Goal: Task Accomplishment & Management: Manage account settings

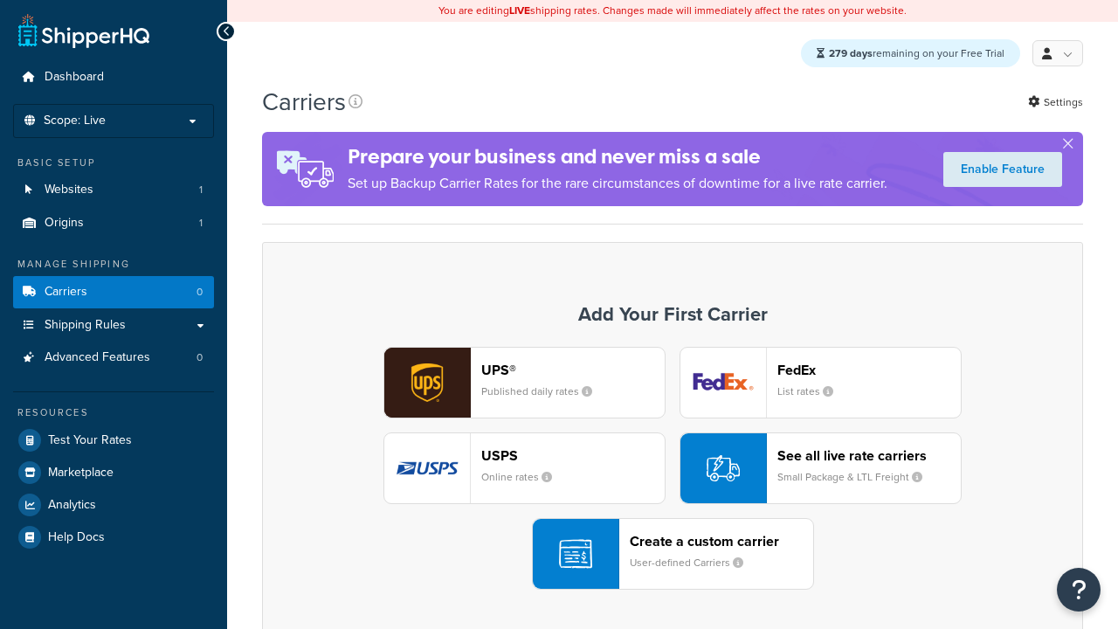
click at [673, 555] on div "Create a custom carrier User-defined Carriers" at bounding box center [721, 554] width 183 height 42
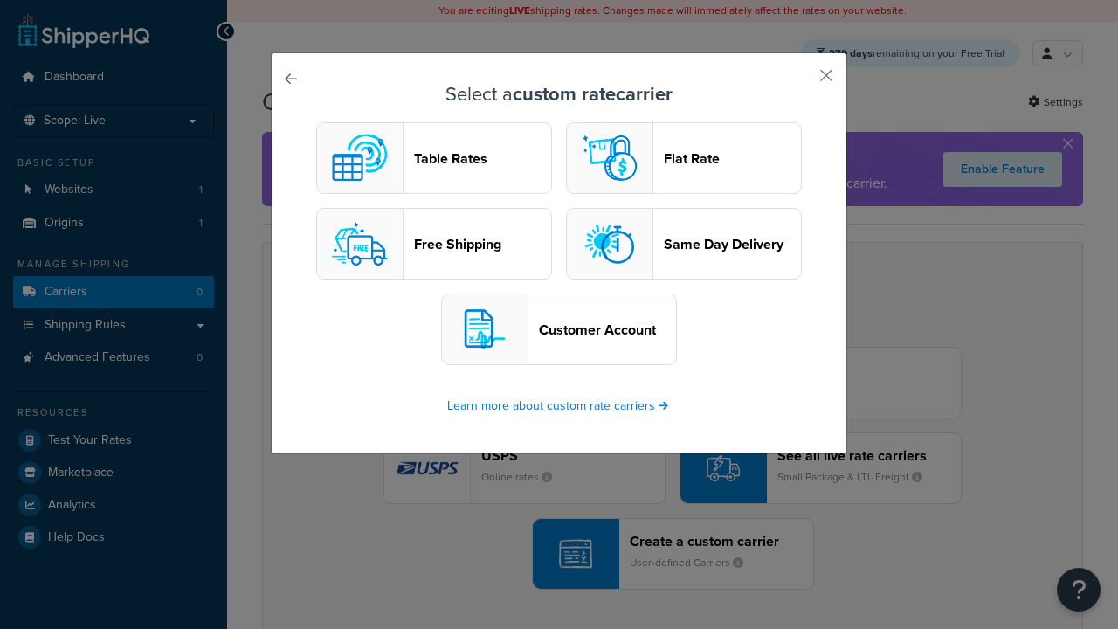
click at [434, 159] on header "Table Rates" at bounding box center [482, 158] width 137 height 17
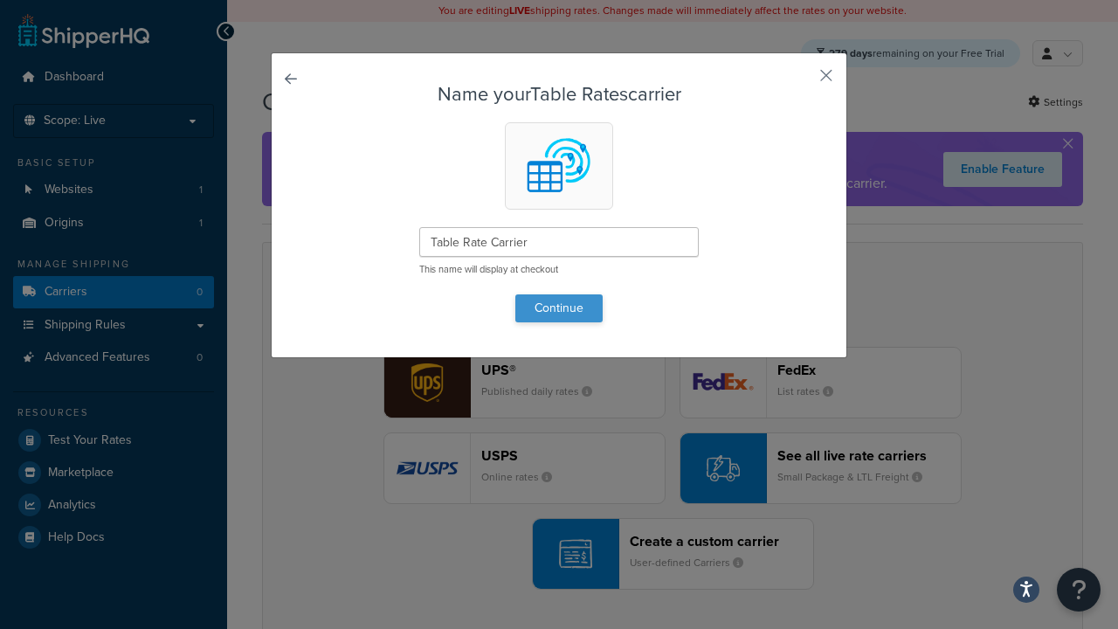
type input "Table Rate Carrier"
click at [559, 308] on button "Continue" at bounding box center [559, 308] width 87 height 28
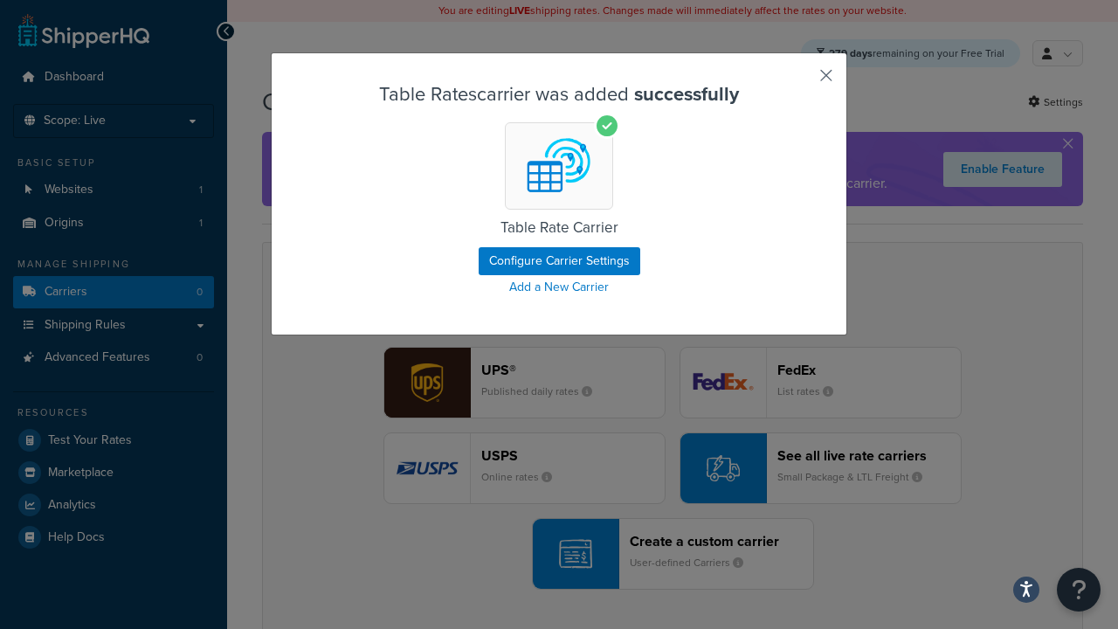
click at [800, 81] on button "button" at bounding box center [801, 82] width 4 height 4
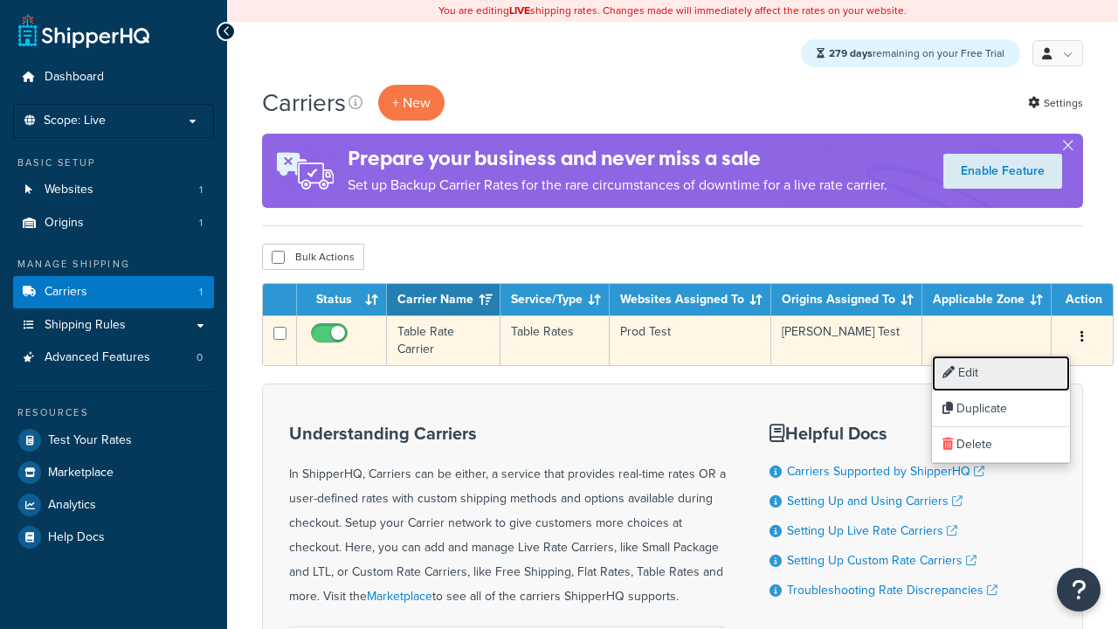
click at [1001, 373] on link "Edit" at bounding box center [1001, 374] width 138 height 36
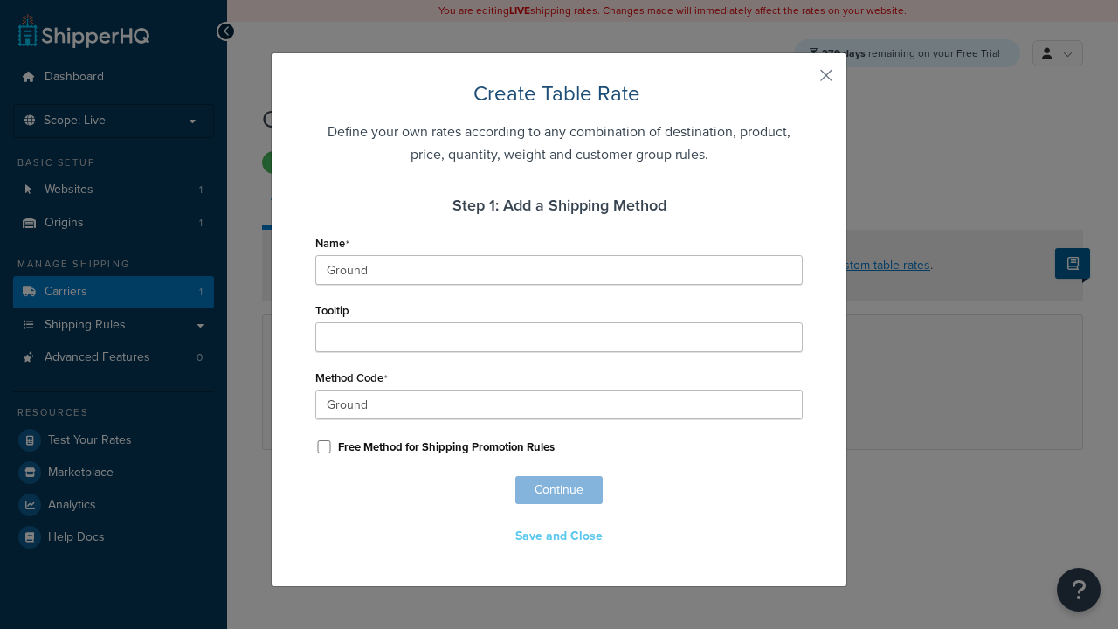
scroll to position [1127, 0]
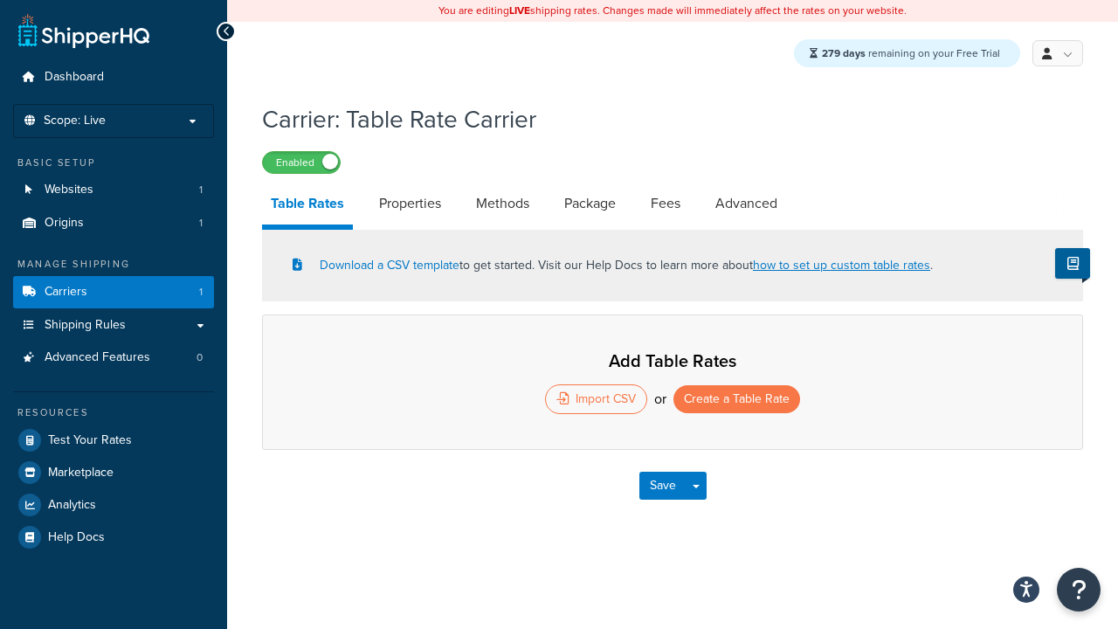
select select "25"
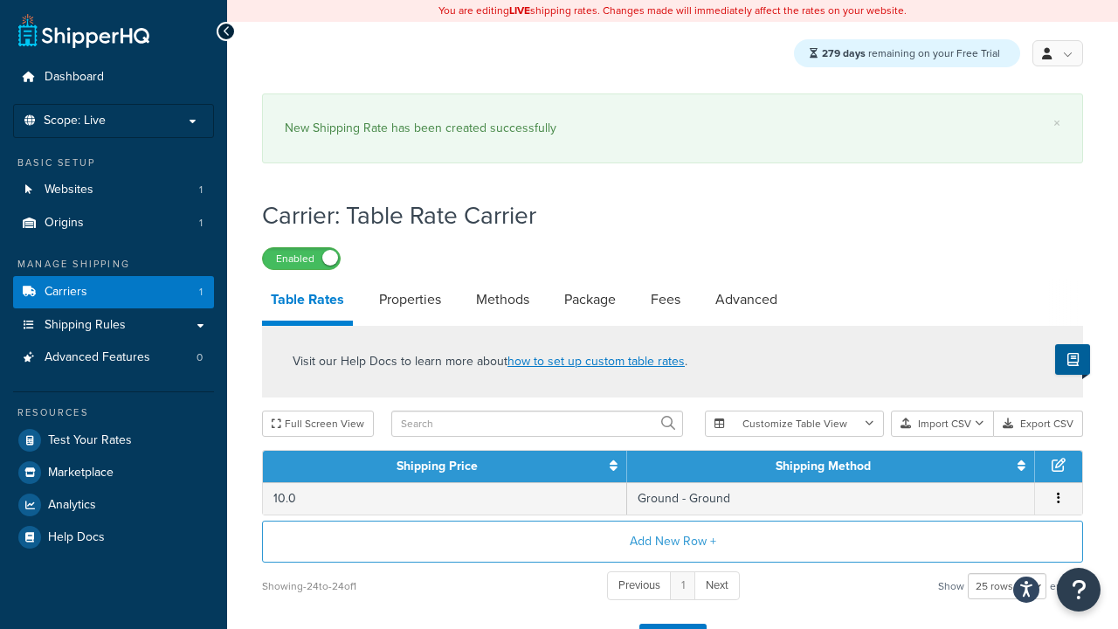
scroll to position [25, 0]
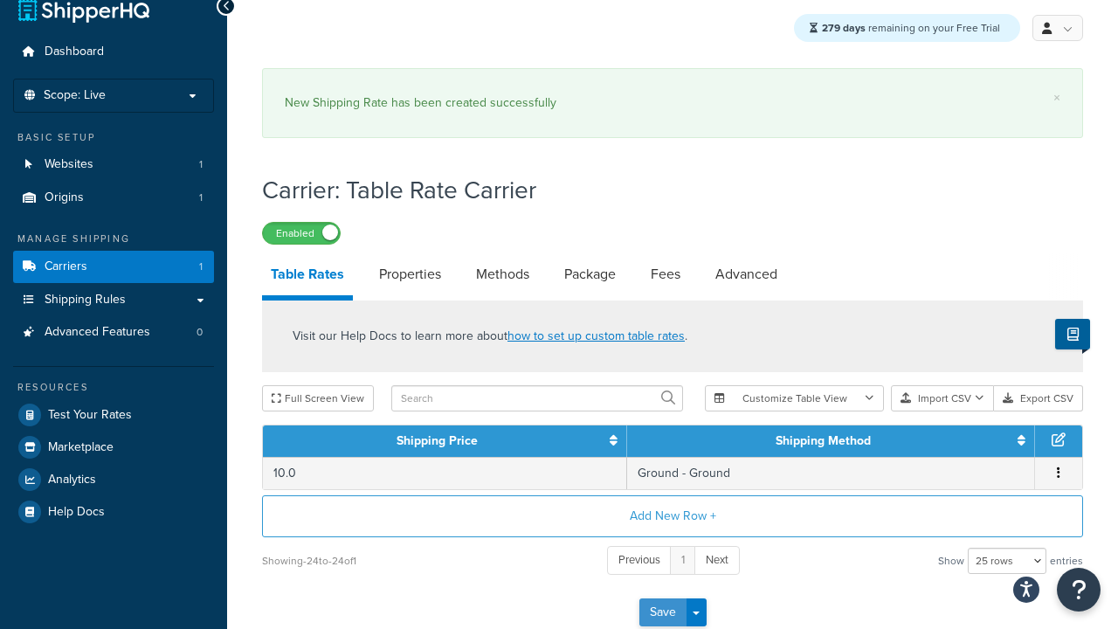
click at [662, 615] on button "Save" at bounding box center [663, 613] width 47 height 28
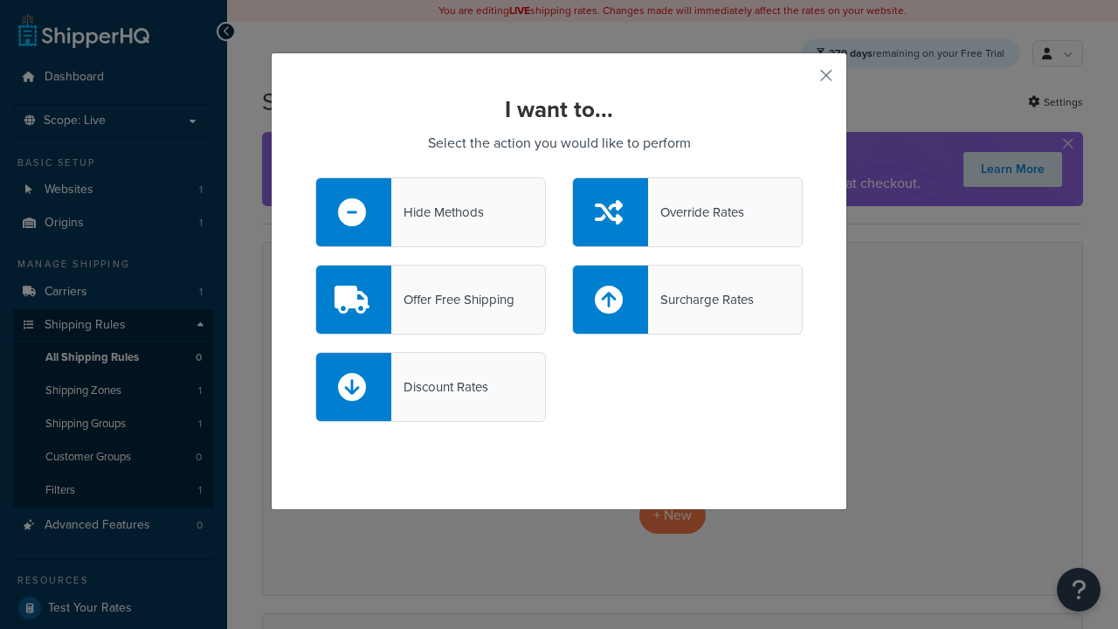
click at [688, 212] on div "Override Rates" at bounding box center [696, 212] width 96 height 24
click at [0, 0] on input "Override Rates" at bounding box center [0, 0] width 0 height 0
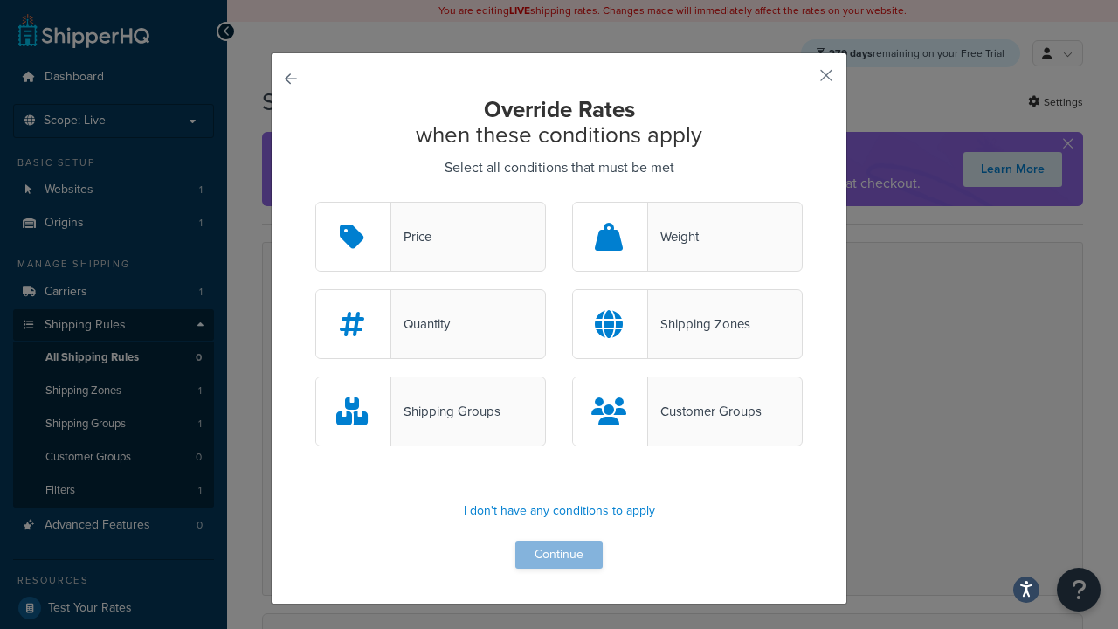
click at [431, 238] on div "Price" at bounding box center [411, 237] width 40 height 24
click at [0, 0] on input "Price" at bounding box center [0, 0] width 0 height 0
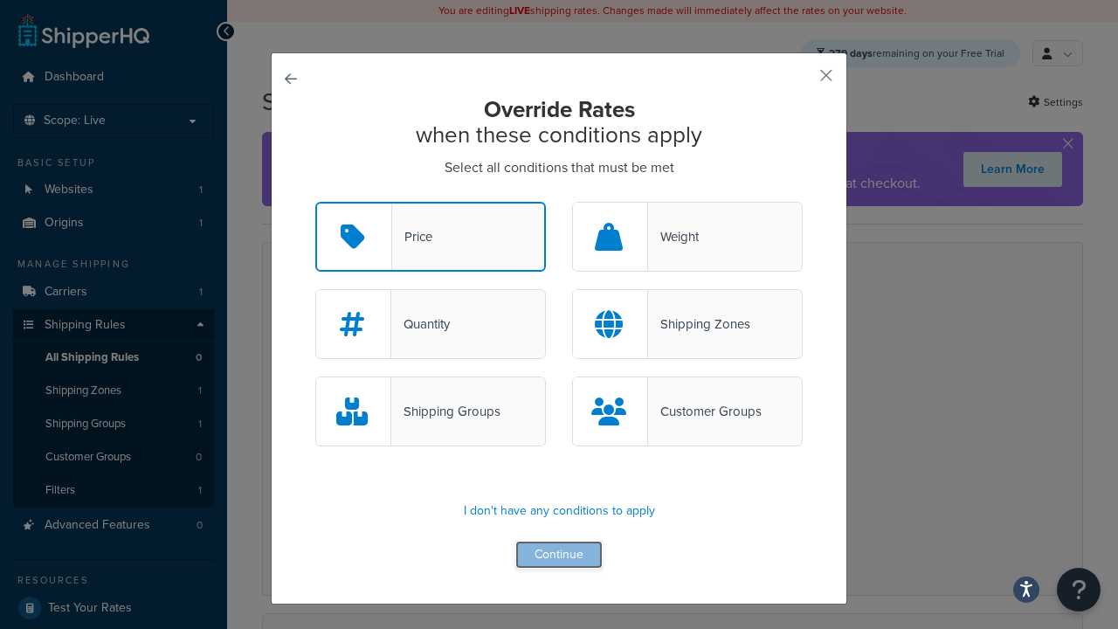
click at [559, 556] on button "Continue" at bounding box center [559, 555] width 87 height 28
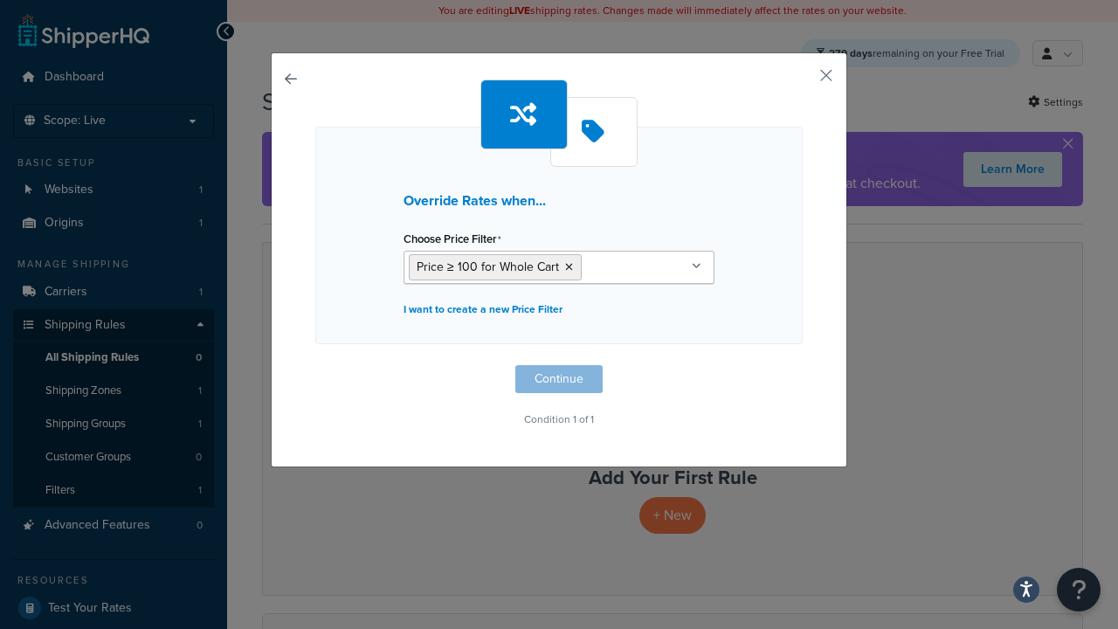
scroll to position [1, 0]
